Goal: Information Seeking & Learning: Learn about a topic

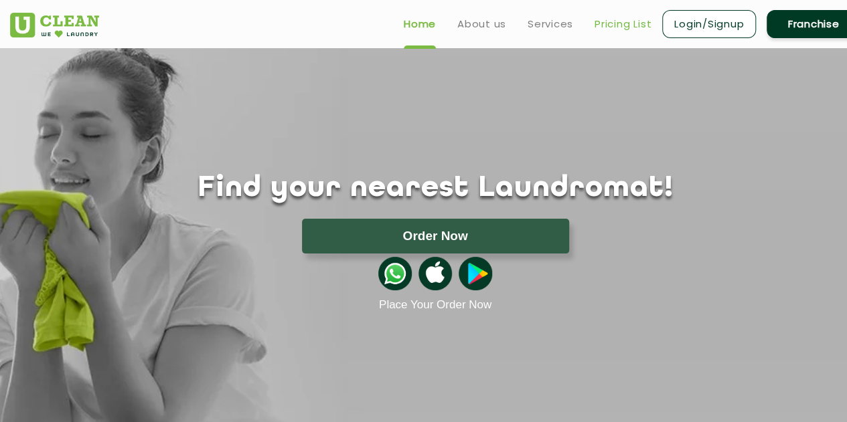
click at [615, 21] on link "Pricing List" at bounding box center [622, 24] width 57 height 16
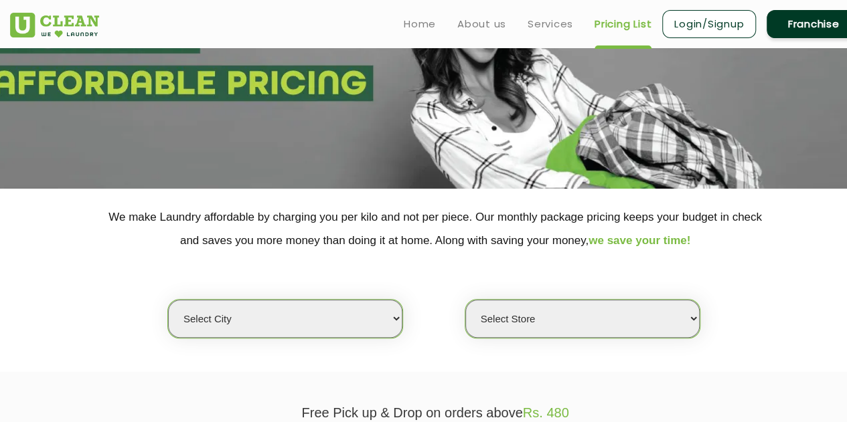
scroll to position [268, 0]
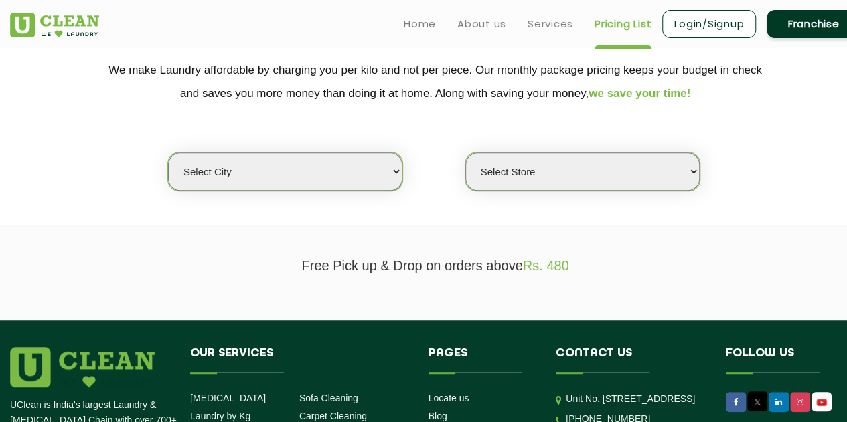
click at [373, 171] on select "Select city [GEOGRAPHIC_DATA] [GEOGRAPHIC_DATA] [GEOGRAPHIC_DATA] [GEOGRAPHIC_D…" at bounding box center [285, 172] width 234 height 38
select select "16"
click at [168, 153] on select "Select city [GEOGRAPHIC_DATA] [GEOGRAPHIC_DATA] [GEOGRAPHIC_DATA] [GEOGRAPHIC_D…" at bounding box center [285, 172] width 234 height 38
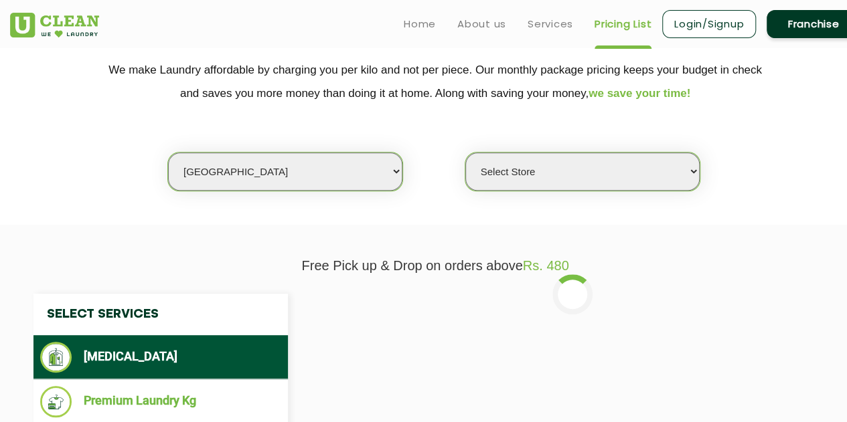
click at [533, 179] on select "Select Store UClean Powai UClean Deonar UClean LBS Marg UClean Chembur UClean W…" at bounding box center [582, 172] width 234 height 38
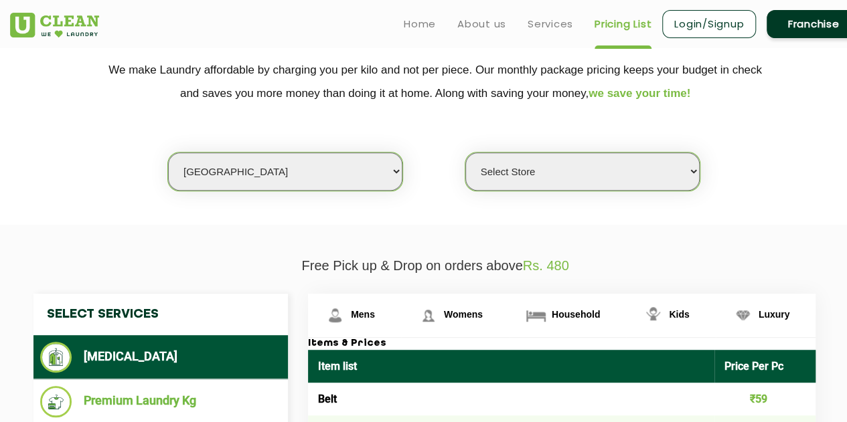
select select "364"
click at [465, 153] on select "Select Store UClean Powai UClean Deonar UClean LBS Marg UClean Chembur UClean W…" at bounding box center [582, 172] width 234 height 38
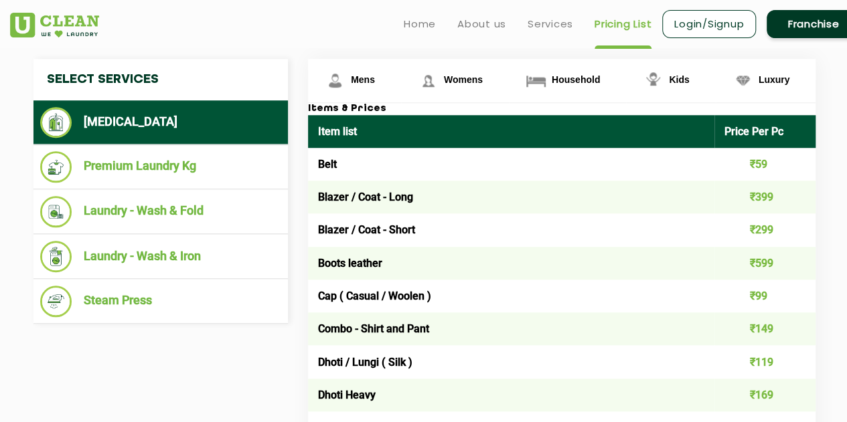
scroll to position [535, 0]
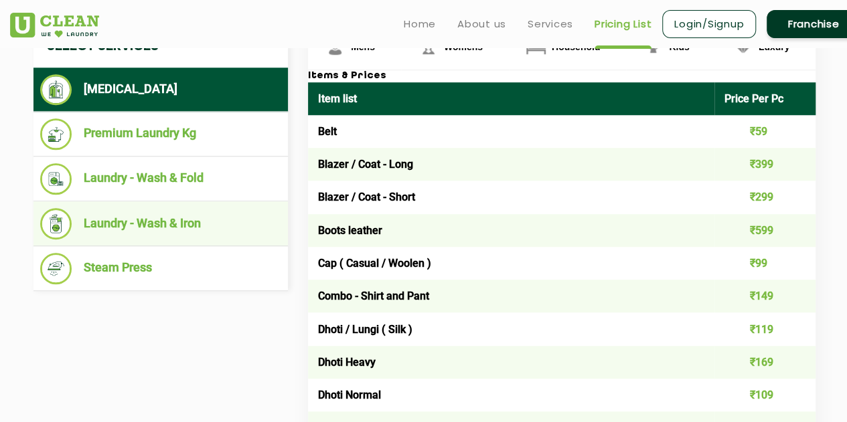
click at [155, 231] on li "Laundry - Wash & Iron" at bounding box center [160, 223] width 241 height 31
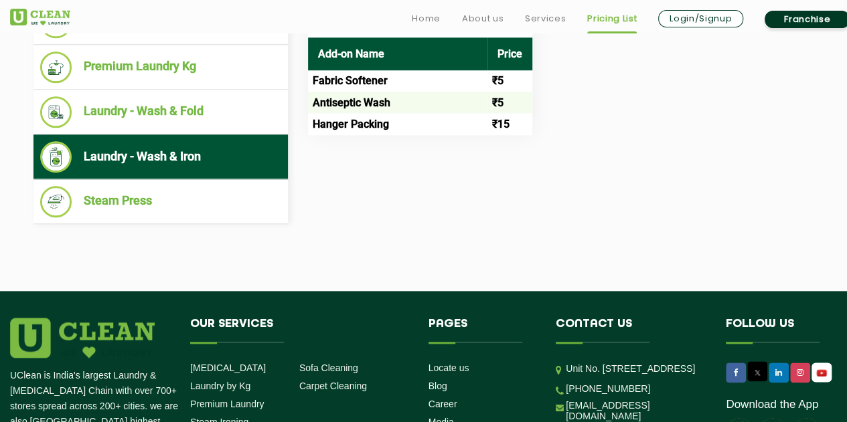
scroll to position [669, 0]
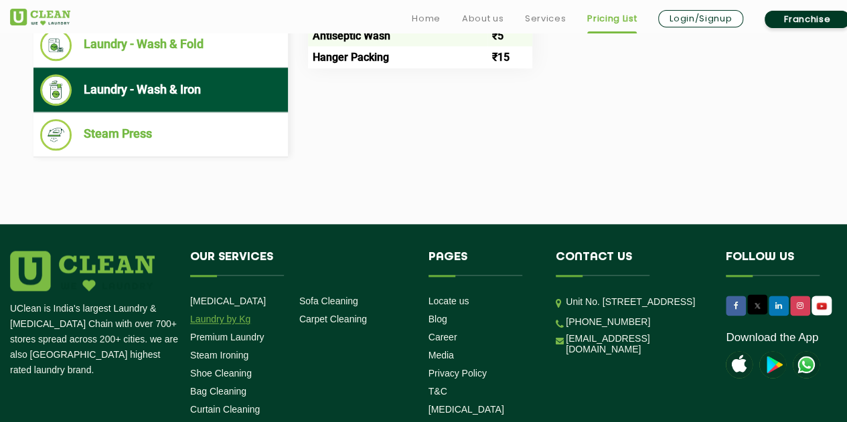
click at [245, 319] on link "Laundry by Kg" at bounding box center [220, 319] width 60 height 11
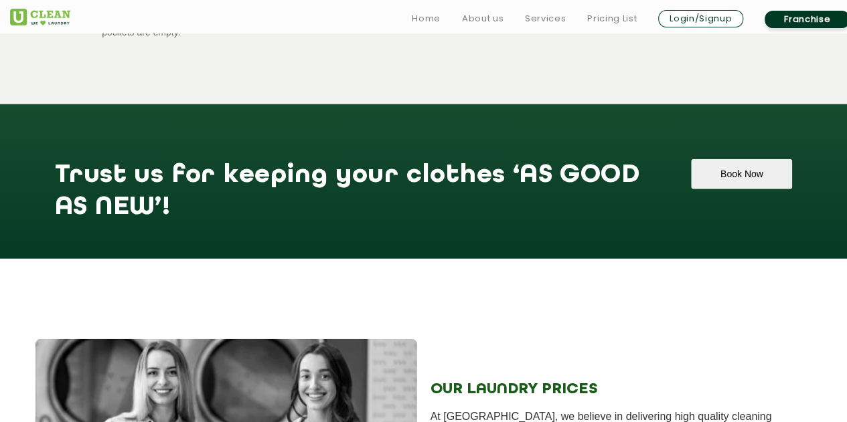
scroll to position [1807, 0]
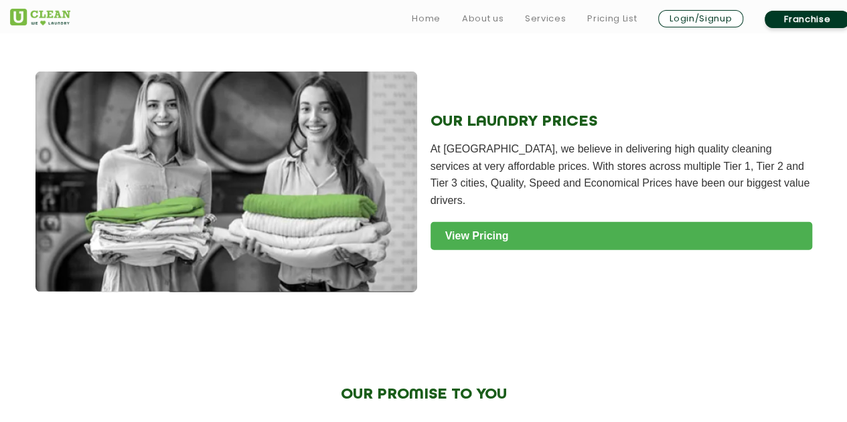
click at [543, 238] on link "View Pricing" at bounding box center [621, 236] width 382 height 28
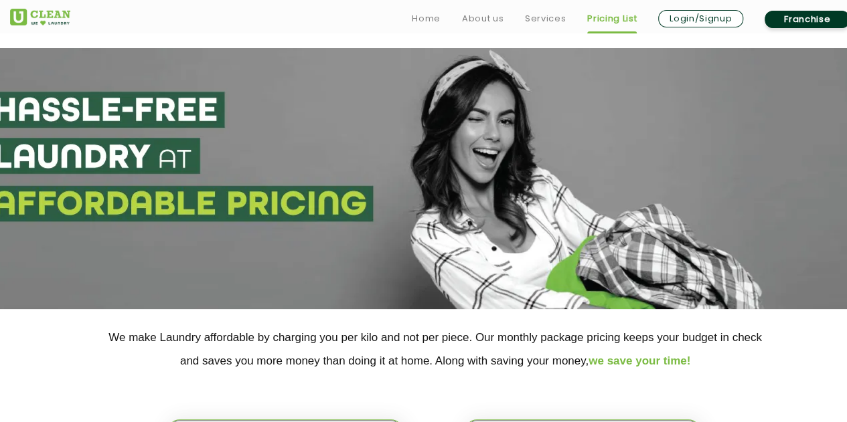
scroll to position [335, 0]
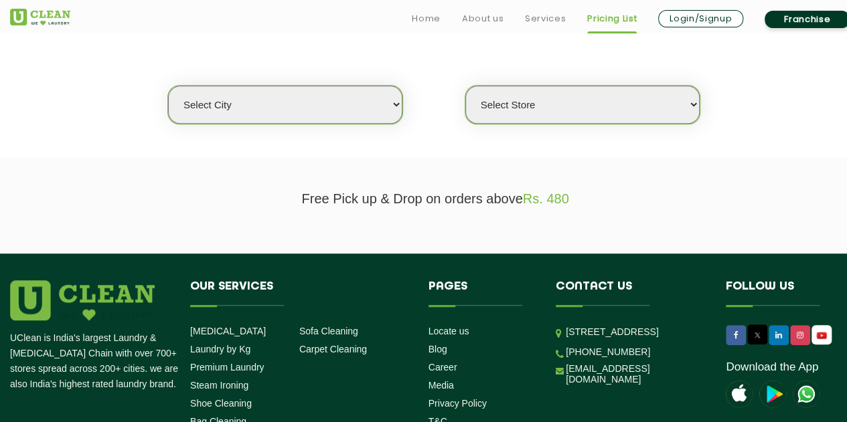
click at [356, 113] on select "Select city [GEOGRAPHIC_DATA] [GEOGRAPHIC_DATA] [GEOGRAPHIC_DATA] [GEOGRAPHIC_D…" at bounding box center [285, 105] width 234 height 38
click at [622, 189] on section "Free Pick up & Drop on orders above Rs. 480" at bounding box center [423, 206] width 847 height 96
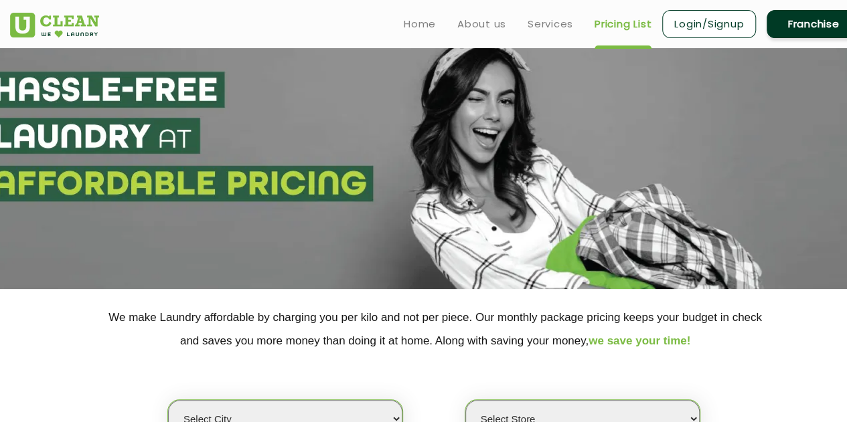
scroll to position [17, 0]
